Goal: Check status: Check status

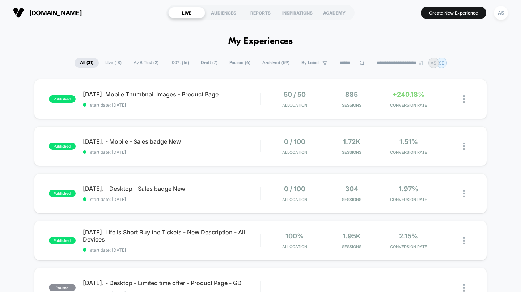
click at [173, 98] on div "[DATE]. Mobile Thumbnail Images - Product Page start date: [DATE]" at bounding box center [172, 99] width 178 height 17
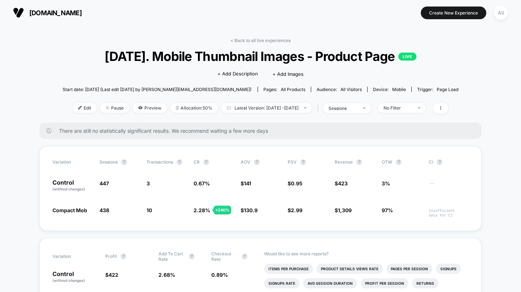
click at [255, 40] on link "< Back to all live experiences" at bounding box center [261, 40] width 60 height 5
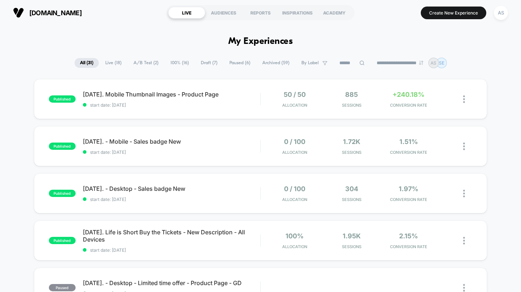
click at [261, 13] on div "REPORTS" at bounding box center [260, 13] width 37 height 12
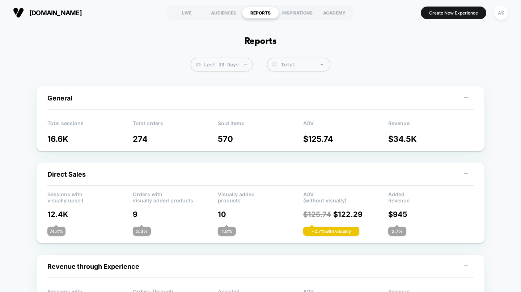
click at [245, 64] on img at bounding box center [245, 64] width 3 height 1
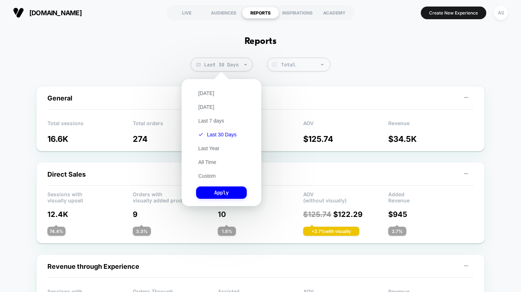
click at [217, 121] on button "Last 7 days" at bounding box center [211, 120] width 30 height 7
click at [231, 194] on button "Apply" at bounding box center [221, 192] width 51 height 12
